Goal: Task Accomplishment & Management: Manage account settings

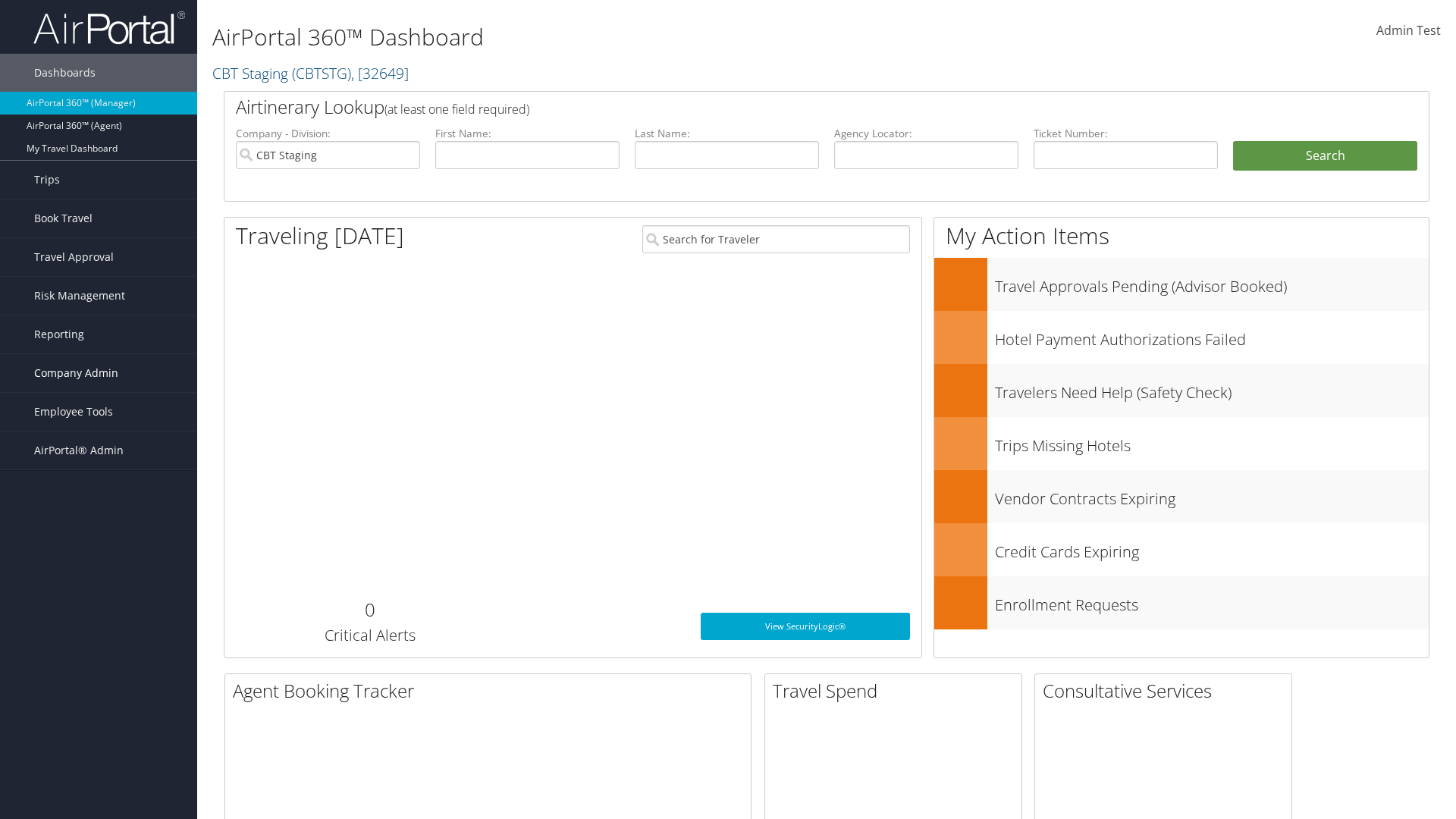
click at [99, 373] on span "Company Admin" at bounding box center [76, 373] width 84 height 38
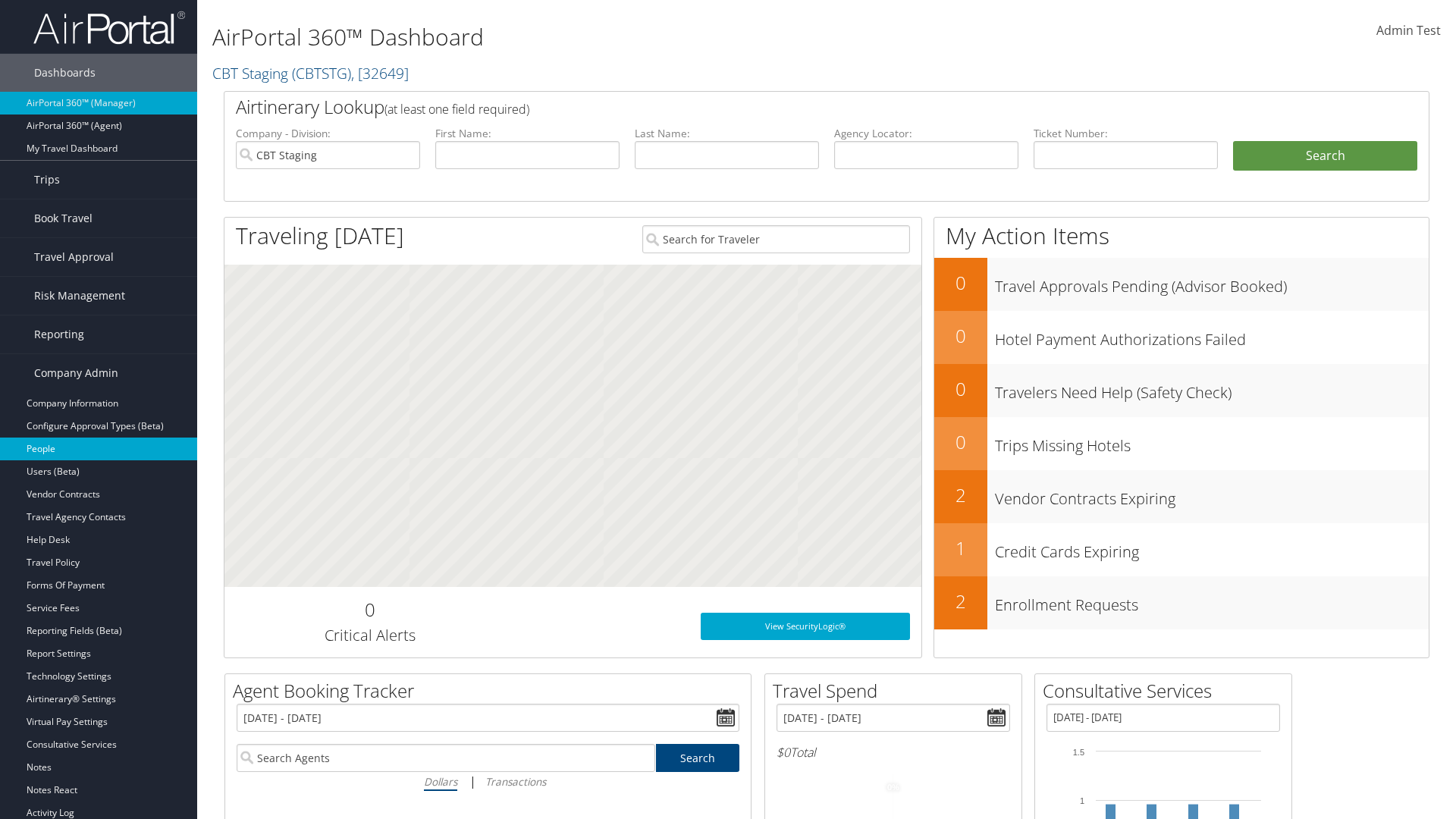
click at [99, 449] on link "People" at bounding box center [98, 449] width 197 height 22
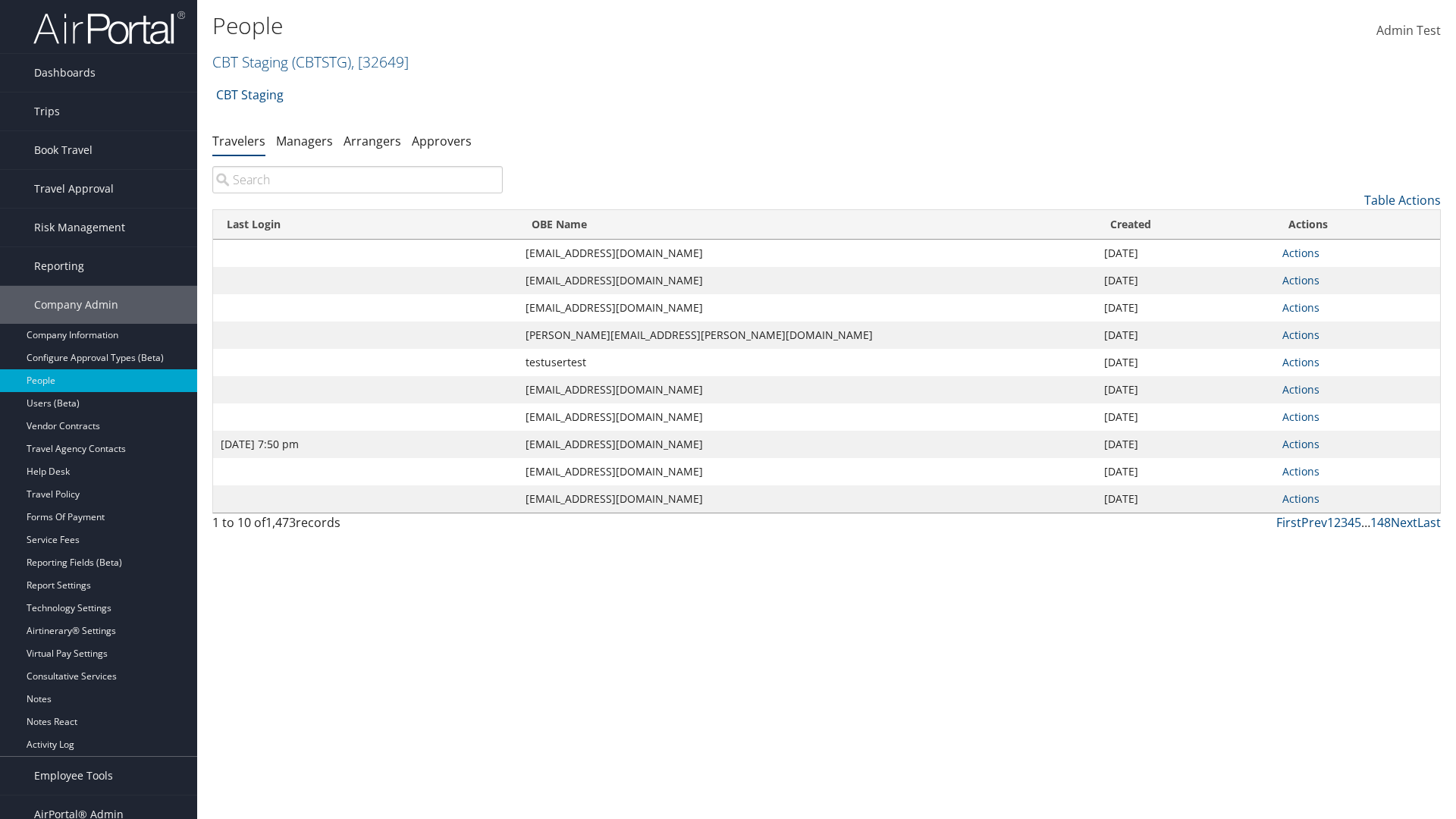
click at [357, 179] on input "search" at bounding box center [358, 179] width 291 height 27
type input "Jan 9, 2024 7:50 pm"
